Goal: Consume media (video, audio): Consume media (video, audio)

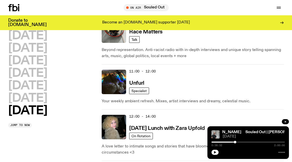
scroll to position [221, 0]
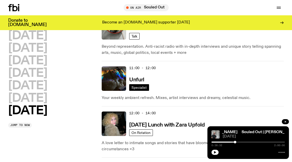
click at [144, 88] on span "Specialist" at bounding box center [138, 87] width 15 height 4
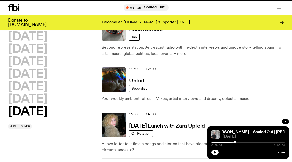
scroll to position [217, 0]
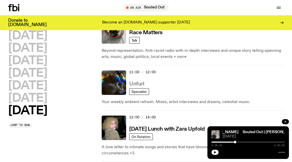
click at [135, 82] on h3 "Unfurl" at bounding box center [136, 83] width 15 height 5
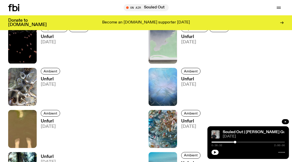
scroll to position [275, 0]
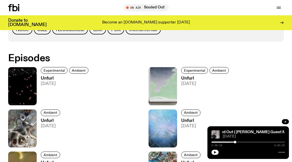
click at [44, 78] on h3 "Unfurl" at bounding box center [65, 78] width 49 height 4
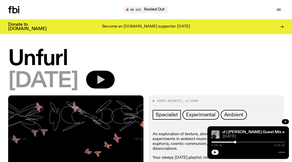
click at [105, 79] on icon "button" at bounding box center [100, 79] width 7 height 8
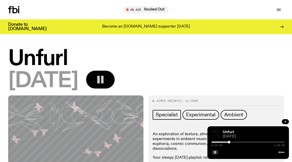
click at [247, 140] on div "0:14:23 1:00:00" at bounding box center [247, 143] width 73 height 6
click at [245, 141] on div at bounding box center [247, 141] width 73 height 1
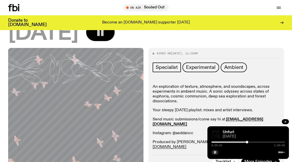
scroll to position [43, 0]
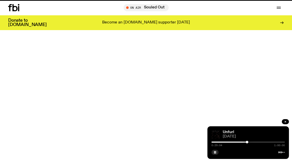
scroll to position [275, 0]
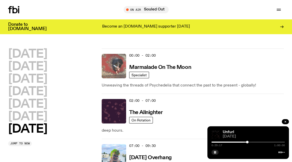
click at [120, 66] on img at bounding box center [114, 66] width 24 height 24
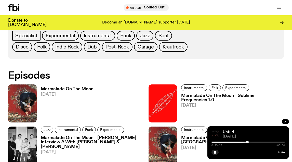
scroll to position [253, 0]
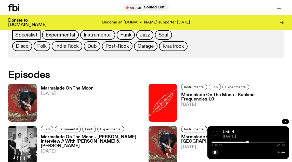
click at [79, 86] on h3 "Marmalade On The Moon" at bounding box center [67, 88] width 53 height 4
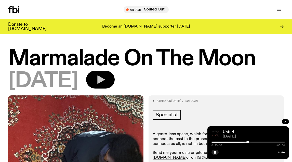
click at [105, 80] on icon "button" at bounding box center [100, 79] width 7 height 8
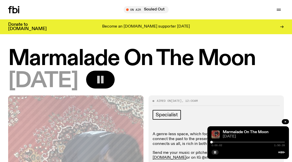
click at [217, 142] on div at bounding box center [247, 141] width 73 height 1
click at [216, 152] on rect "button" at bounding box center [215, 152] width 1 height 3
